Goal: Information Seeking & Learning: Learn about a topic

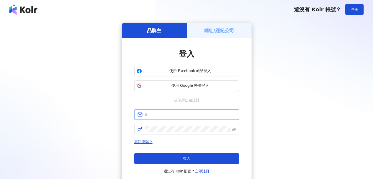
click at [168, 119] on span at bounding box center [186, 114] width 105 height 10
click at [168, 117] on input "text" at bounding box center [190, 115] width 91 height 6
type input "**********"
click at [168, 126] on span at bounding box center [186, 129] width 105 height 10
click at [178, 156] on button "登入" at bounding box center [186, 158] width 105 height 10
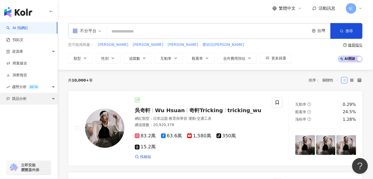
click at [32, 100] on div "競品分析" at bounding box center [28, 99] width 57 height 12
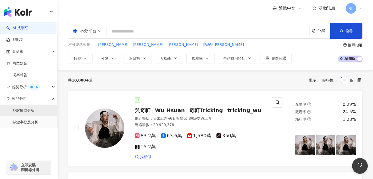
click at [34, 110] on link "品牌帳號分析" at bounding box center [24, 110] width 22 height 5
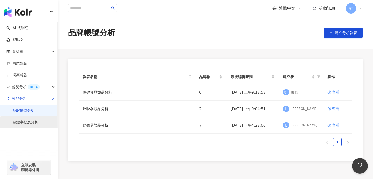
click at [32, 122] on link "關鍵字提及分析" at bounding box center [26, 122] width 26 height 5
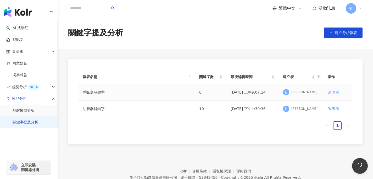
click at [333, 89] on div "查看" at bounding box center [335, 92] width 7 height 6
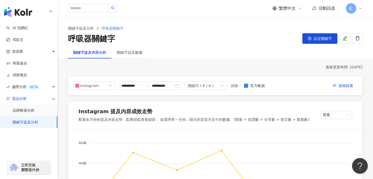
click at [214, 87] on div "關鍵字 ( 6 / 6 )" at bounding box center [201, 86] width 26 height 8
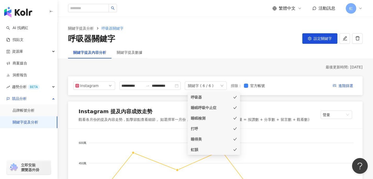
click at [236, 99] on icon "check" at bounding box center [235, 97] width 4 height 4
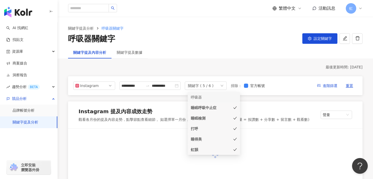
click at [235, 108] on icon "check" at bounding box center [235, 107] width 3 height 3
click at [235, 117] on icon "check" at bounding box center [235, 118] width 4 height 4
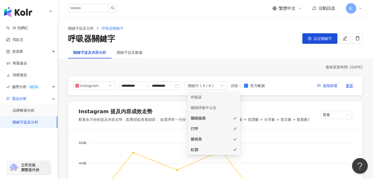
click at [234, 129] on icon "check" at bounding box center [235, 129] width 4 height 4
click at [236, 150] on icon "check" at bounding box center [235, 150] width 4 height 4
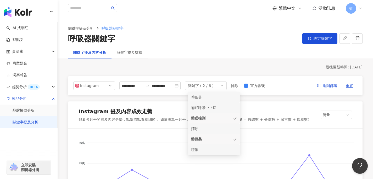
click at [236, 118] on icon "check" at bounding box center [235, 118] width 4 height 4
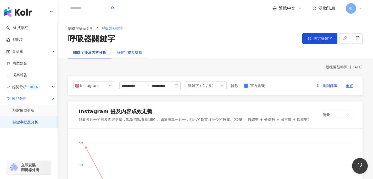
click at [133, 51] on div "關鍵字提及數據" at bounding box center [130, 53] width 26 height 6
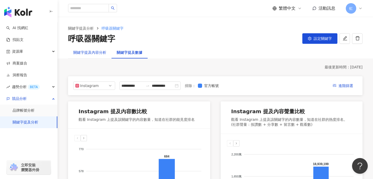
click at [86, 54] on div "關鍵字提及內容分析" at bounding box center [89, 53] width 33 height 6
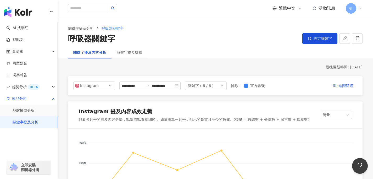
click at [207, 86] on div "關鍵字 ( 6 / 6 )" at bounding box center [201, 86] width 26 height 8
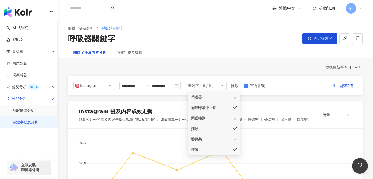
click at [234, 96] on icon "check" at bounding box center [235, 97] width 4 height 4
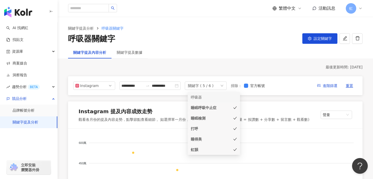
click at [235, 108] on icon "check" at bounding box center [235, 107] width 3 height 3
click at [235, 118] on icon "check" at bounding box center [235, 118] width 4 height 4
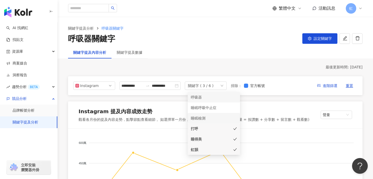
click at [235, 129] on icon "check" at bounding box center [235, 129] width 4 height 4
click at [235, 150] on icon "check" at bounding box center [235, 149] width 3 height 3
click at [315, 39] on span "設定關鍵字" at bounding box center [323, 38] width 18 height 4
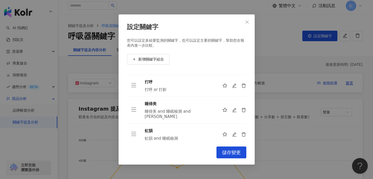
scroll to position [3, 0]
click at [247, 21] on icon "close" at bounding box center [247, 21] width 3 height 3
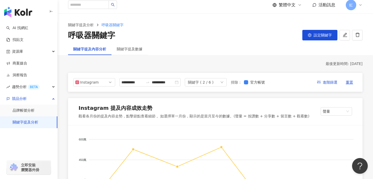
click at [220, 83] on div "關鍵字 ( 2 / 6 )" at bounding box center [206, 82] width 42 height 8
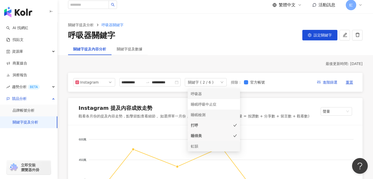
click at [235, 126] on icon "check" at bounding box center [235, 125] width 3 height 3
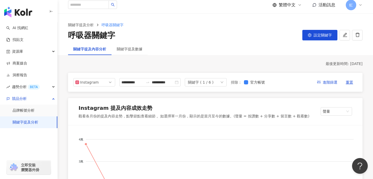
click at [210, 65] on div "最後更新時間: [DATE]" at bounding box center [215, 63] width 295 height 5
click at [136, 83] on input "**********" at bounding box center [133, 82] width 22 height 6
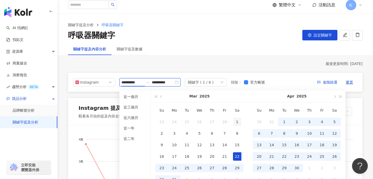
type input "**********"
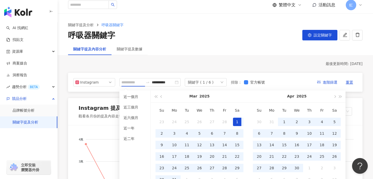
click at [235, 120] on div "1" at bounding box center [237, 122] width 8 height 8
click at [334, 97] on span "button" at bounding box center [334, 96] width 3 height 3
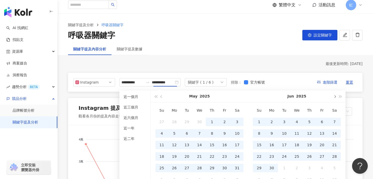
click at [334, 97] on span "button" at bounding box center [334, 96] width 3 height 3
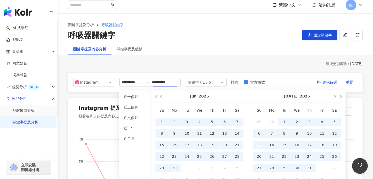
click at [334, 97] on span "button" at bounding box center [334, 96] width 3 height 3
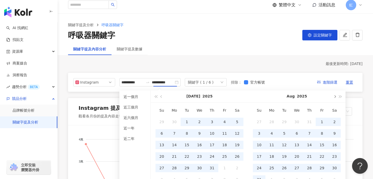
click at [334, 97] on span "button" at bounding box center [334, 96] width 3 height 3
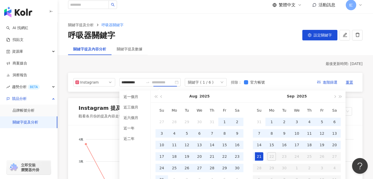
click at [260, 159] on div "21" at bounding box center [259, 156] width 8 height 8
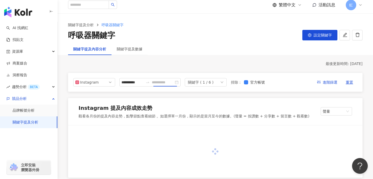
type input "**********"
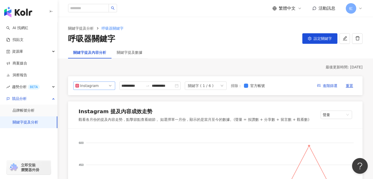
click at [98, 86] on span "Instagram" at bounding box center [94, 86] width 38 height 8
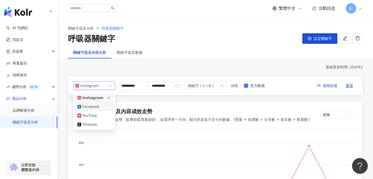
click at [96, 105] on div "Facebook" at bounding box center [90, 107] width 17 height 6
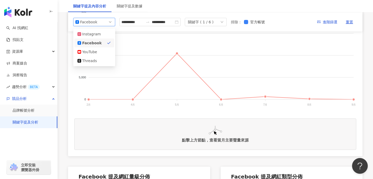
scroll to position [95, 0]
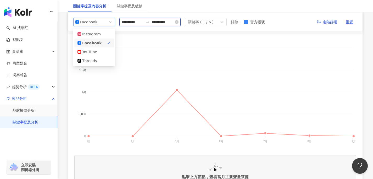
click at [140, 22] on input "**********" at bounding box center [133, 22] width 22 height 6
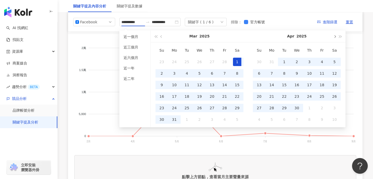
click at [334, 36] on span "button" at bounding box center [334, 36] width 3 height 3
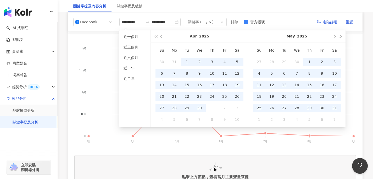
click at [334, 36] on span "button" at bounding box center [334, 36] width 3 height 3
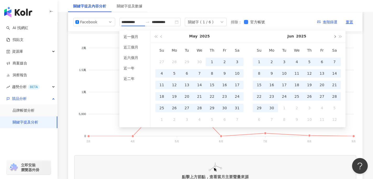
click at [334, 36] on span "button" at bounding box center [334, 36] width 3 height 3
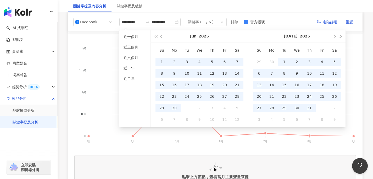
click at [334, 36] on span "button" at bounding box center [334, 36] width 3 height 3
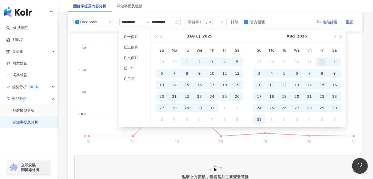
type input "**********"
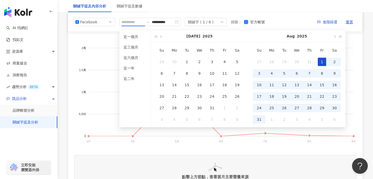
click at [322, 60] on div "1" at bounding box center [322, 62] width 8 height 8
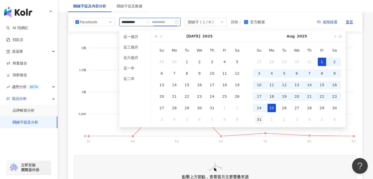
type input "**********"
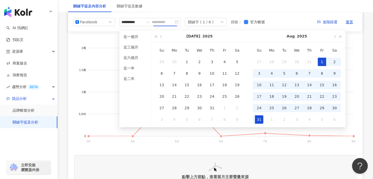
click at [260, 118] on div "31" at bounding box center [259, 119] width 8 height 8
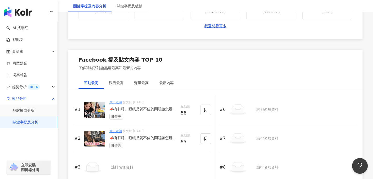
scroll to position [759, 0]
click at [92, 139] on img at bounding box center [94, 138] width 21 height 16
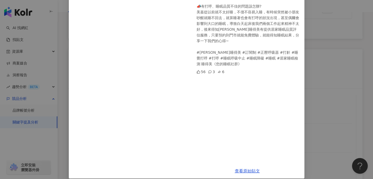
scroll to position [57, 0]
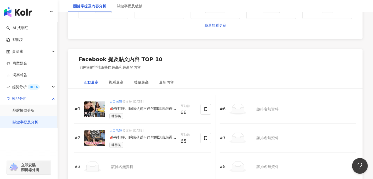
click at [100, 112] on img at bounding box center [94, 109] width 21 height 16
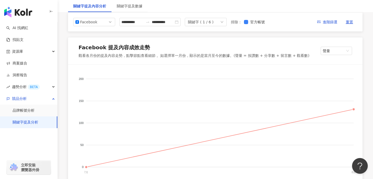
scroll to position [0, 0]
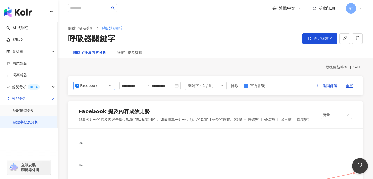
click at [92, 85] on div "Facebook" at bounding box center [88, 86] width 17 height 8
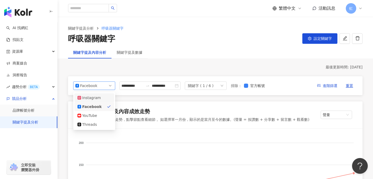
click at [94, 98] on div "Instagram" at bounding box center [90, 98] width 17 height 6
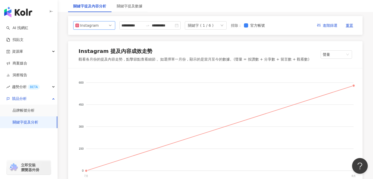
scroll to position [40, 0]
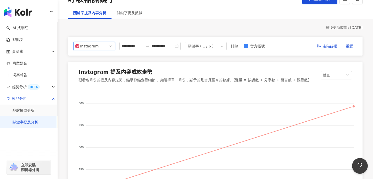
click at [97, 45] on span "Instagram" at bounding box center [94, 46] width 38 height 8
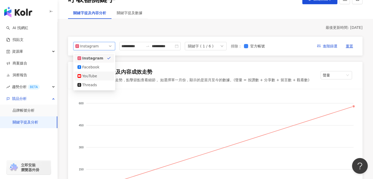
click at [91, 75] on div "YouTube" at bounding box center [90, 76] width 17 height 6
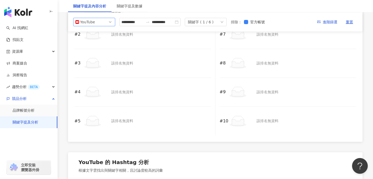
scroll to position [800, 0]
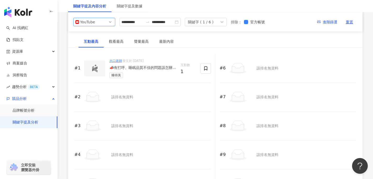
click at [97, 71] on img at bounding box center [95, 68] width 10 height 8
click at [96, 65] on img at bounding box center [95, 68] width 10 height 8
click at [96, 68] on img at bounding box center [95, 68] width 10 height 8
click at [120, 68] on div "📣有打呼、睡眠品質不佳的問題該怎辦?📣有打呼、睡眠品質不佳的問題該怎辦? 美嘉從以前就不太好睡，不僅不容易入睡，有時候突然被小朋友吵醒就睡不回去，就算睡著也會…" at bounding box center [142, 67] width 67 height 5
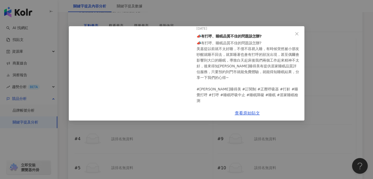
scroll to position [821, 0]
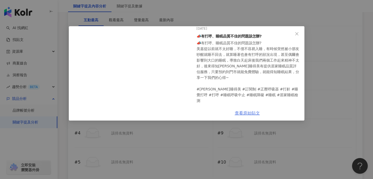
click at [243, 112] on link "查看原始貼文" at bounding box center [247, 113] width 25 height 5
click at [299, 32] on icon "close" at bounding box center [297, 34] width 4 height 4
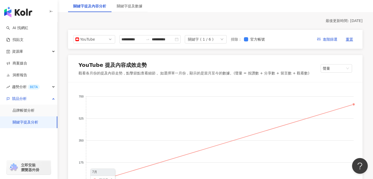
scroll to position [0, 0]
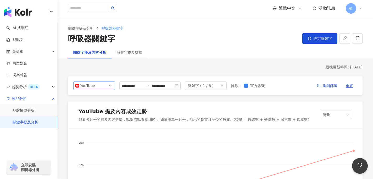
click at [93, 86] on div "YouTube" at bounding box center [88, 86] width 17 height 8
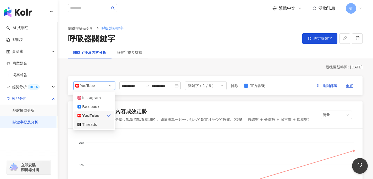
click at [96, 124] on div "Threads" at bounding box center [90, 125] width 17 height 6
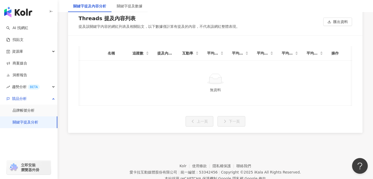
scroll to position [788, 0]
